Goal: Task Accomplishment & Management: Complete application form

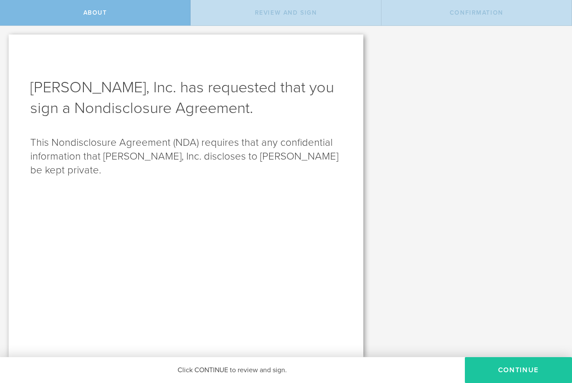
click at [485, 368] on button "Continue" at bounding box center [518, 371] width 107 height 26
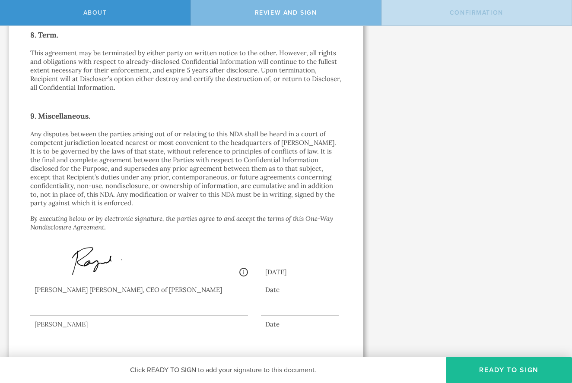
click at [147, 304] on div at bounding box center [139, 299] width 218 height 35
click at [150, 307] on div at bounding box center [139, 299] width 218 height 35
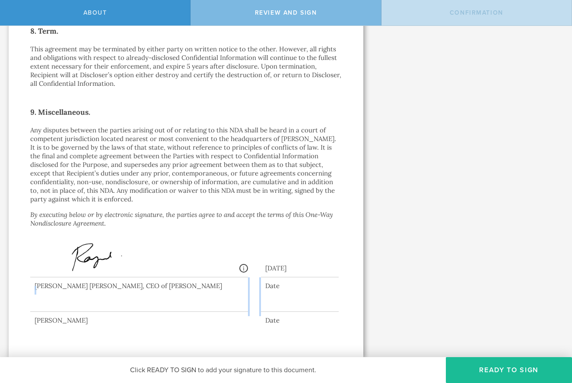
scroll to position [734, 0]
click at [300, 10] on span "Review and sign" at bounding box center [286, 12] width 62 height 7
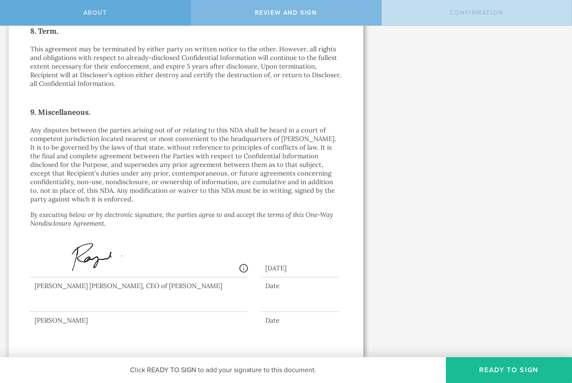
click at [158, 4] on div "About" at bounding box center [95, 12] width 190 height 25
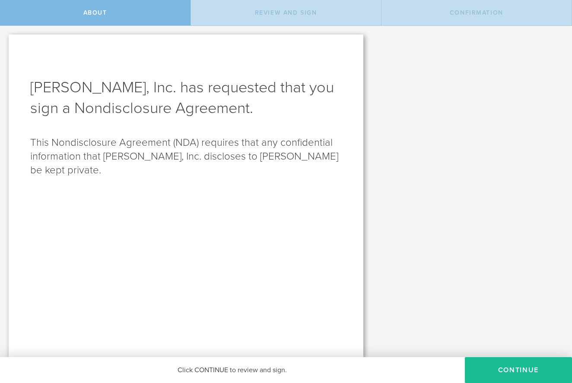
scroll to position [0, 0]
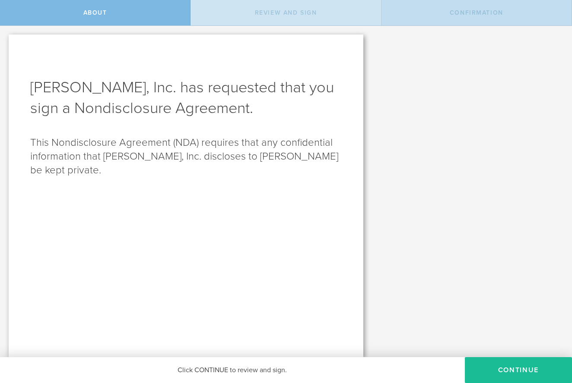
click at [259, 12] on span "Review and sign" at bounding box center [286, 12] width 62 height 7
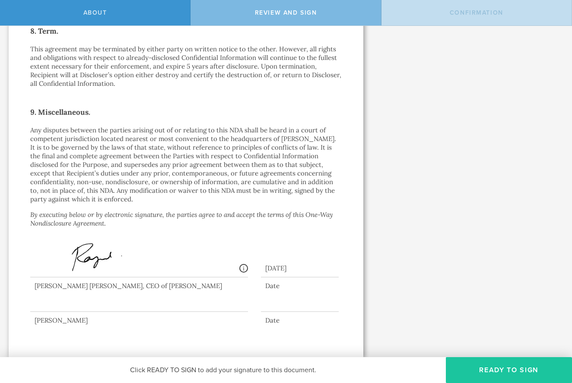
click at [522, 368] on button "Ready to Sign" at bounding box center [509, 371] width 126 height 26
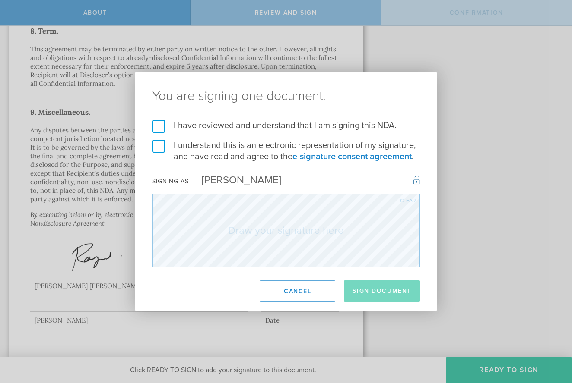
click at [159, 127] on label "I have reviewed and understand that I am signing this NDA." at bounding box center [286, 125] width 268 height 11
click at [0, 0] on input "I have reviewed and understand that I am signing this NDA." at bounding box center [0, 0] width 0 height 0
click at [160, 145] on label "I understand this is an electronic representation of my signature, and have rea…" at bounding box center [286, 151] width 268 height 22
click at [0, 0] on input "I understand this is an electronic representation of my signature, and have rea…" at bounding box center [0, 0] width 0 height 0
click at [397, 288] on button "Sign Document" at bounding box center [382, 292] width 76 height 22
